Goal: Task Accomplishment & Management: Manage account settings

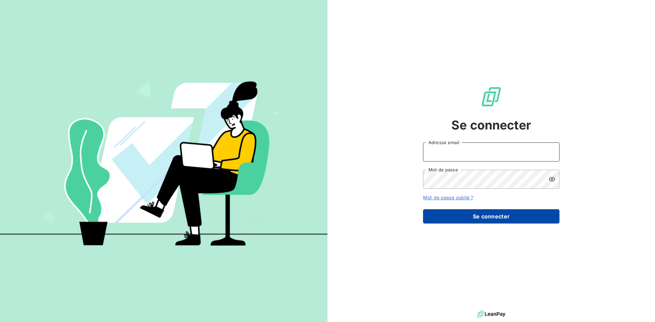
type input "[EMAIL_ADDRESS][DOMAIN_NAME]"
click at [487, 221] on button "Se connecter" at bounding box center [491, 216] width 136 height 14
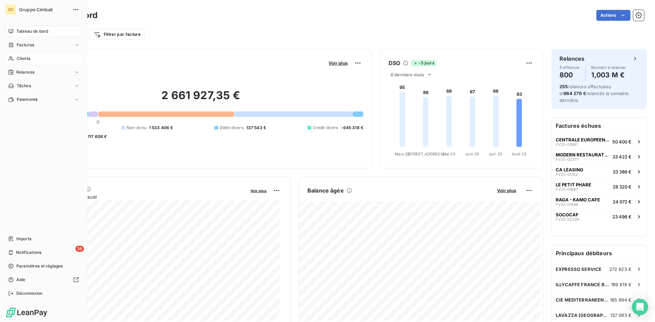
click at [17, 60] on span "Clients" at bounding box center [24, 59] width 14 height 6
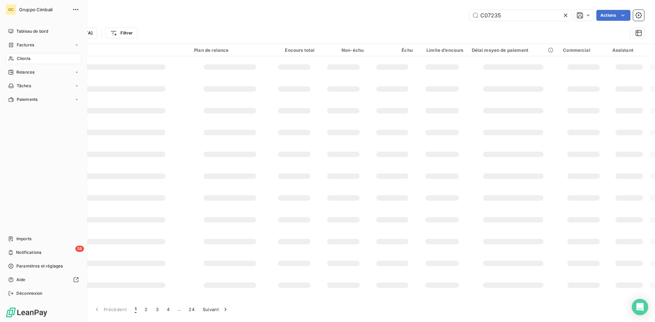
type input "C07235"
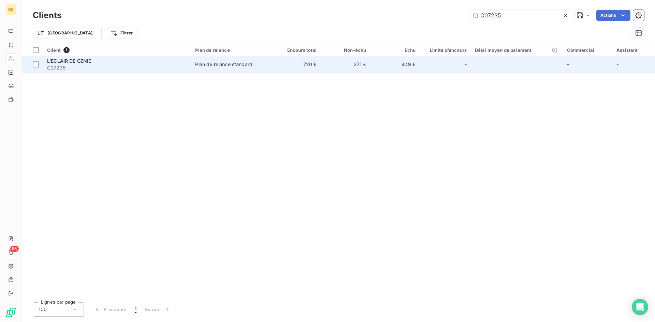
click at [79, 63] on span "L'ECLAIR DE GENIE" at bounding box center [69, 61] width 44 height 6
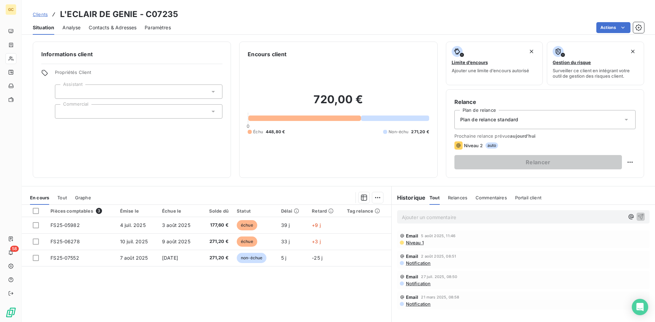
click at [105, 27] on span "Contacts & Adresses" at bounding box center [113, 27] width 48 height 7
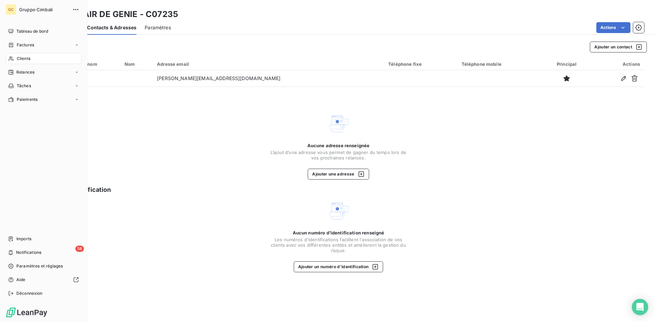
click at [24, 59] on span "Clients" at bounding box center [24, 59] width 14 height 6
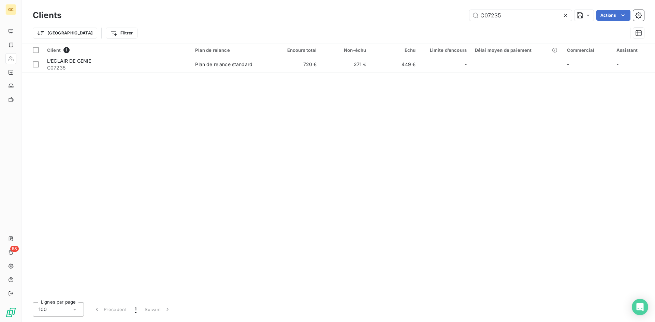
drag, startPoint x: 503, startPoint y: 16, endPoint x: 457, endPoint y: 17, distance: 45.7
click at [457, 17] on div "C07235 Actions" at bounding box center [357, 15] width 574 height 11
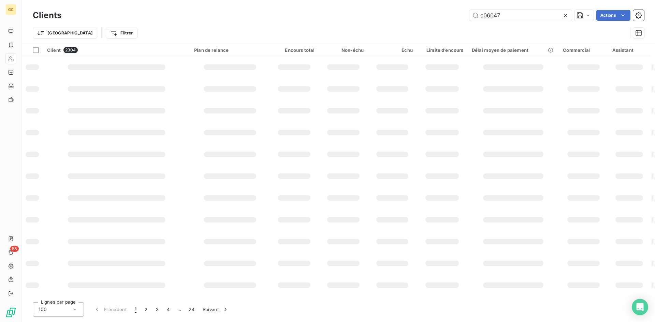
type input "c06047"
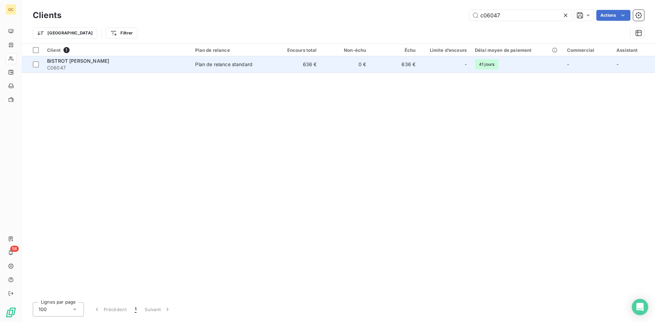
click at [64, 67] on span "C06047" at bounding box center [117, 67] width 140 height 7
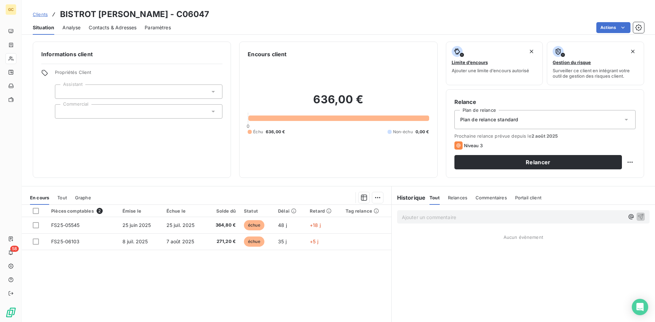
click at [93, 27] on span "Contacts & Adresses" at bounding box center [113, 27] width 48 height 7
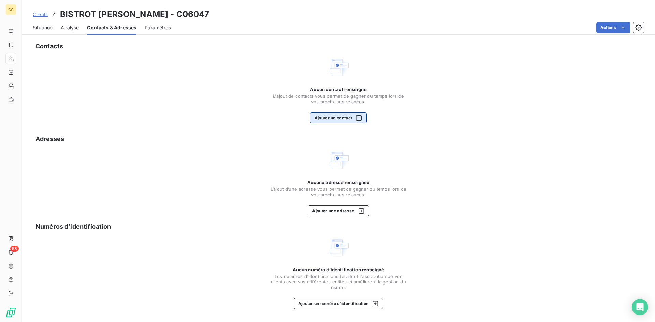
click at [341, 118] on button "Ajouter un contact" at bounding box center [338, 118] width 57 height 11
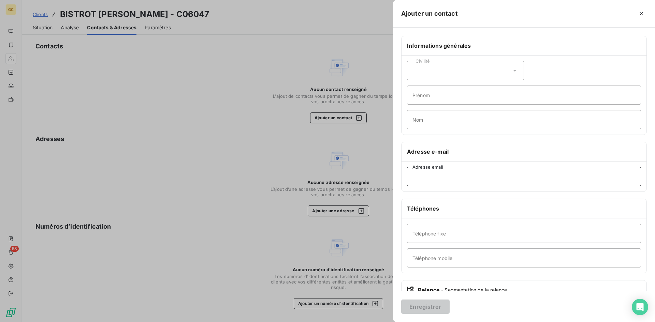
paste input "comptabilite.fournisseurs@areas.com"
type input "comptabilite.fournisseurs@areas.com"
click at [425, 307] on button "Enregistrer" at bounding box center [425, 307] width 48 height 14
